Goal: Find specific page/section: Find specific page/section

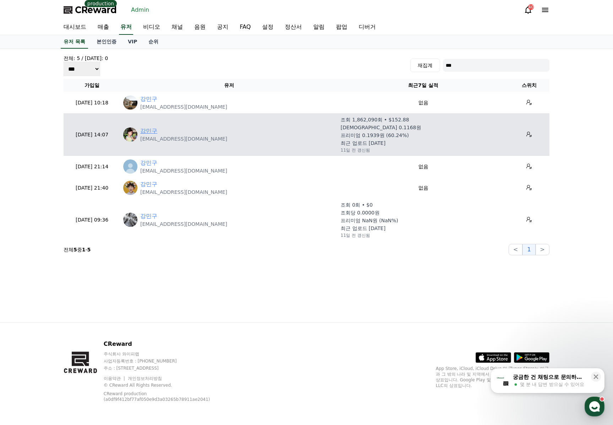
click at [151, 135] on link "강민구" at bounding box center [148, 131] width 17 height 9
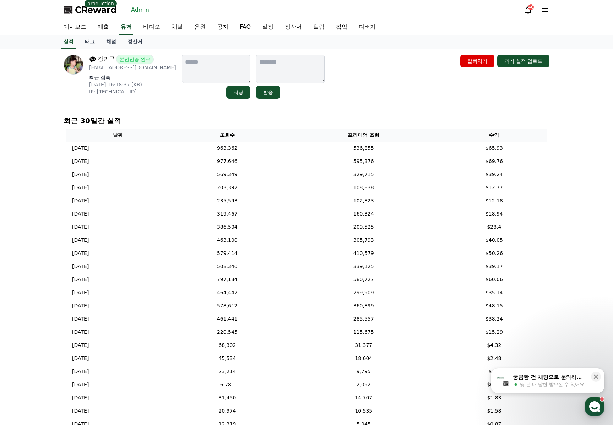
drag, startPoint x: 52, startPoint y: 125, endPoint x: 53, endPoint y: 92, distance: 32.7
click at [52, 125] on div "강민구 본인인증 완료 [EMAIL_ADDRESS][DOMAIN_NAME] 최근 접속 [DATE] 16:18:37 (KR) IP: [TECHNI…" at bounding box center [306, 251] width 613 height 404
